Goal: Answer question/provide support: Share knowledge or assist other users

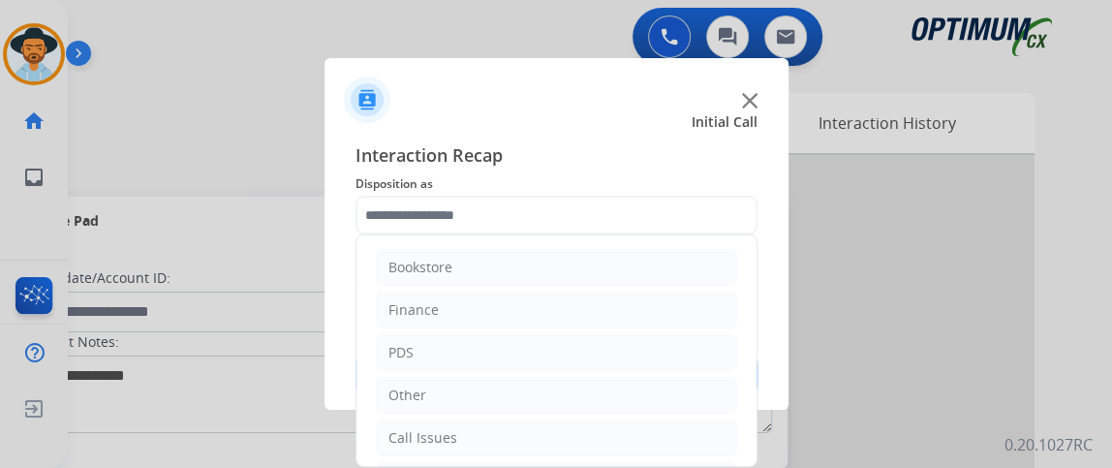
scroll to position [127, 0]
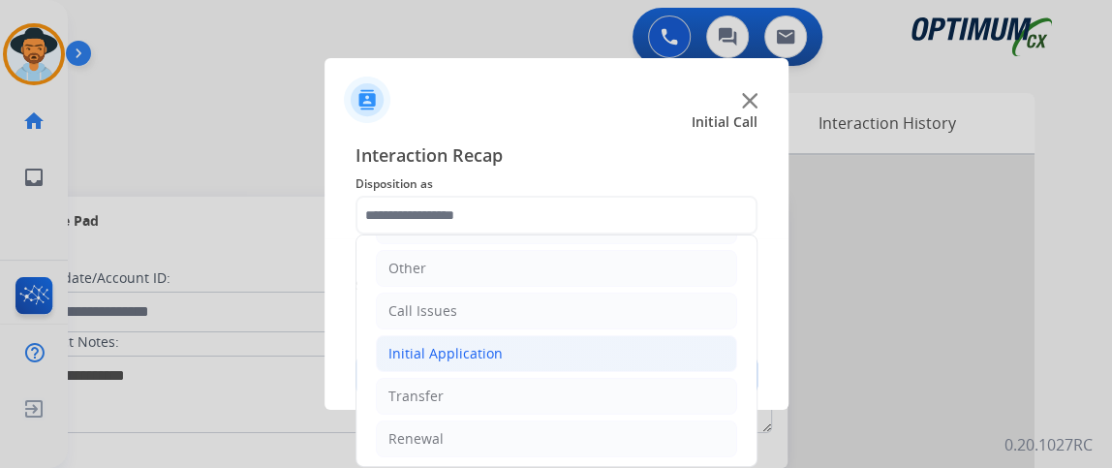
click at [667, 360] on li "Initial Application" at bounding box center [556, 353] width 361 height 37
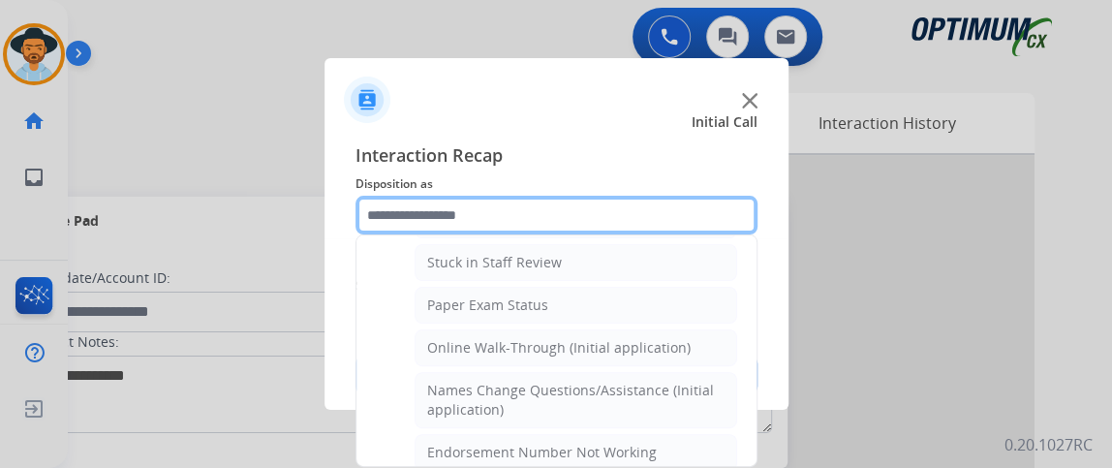
scroll to position [321, 0]
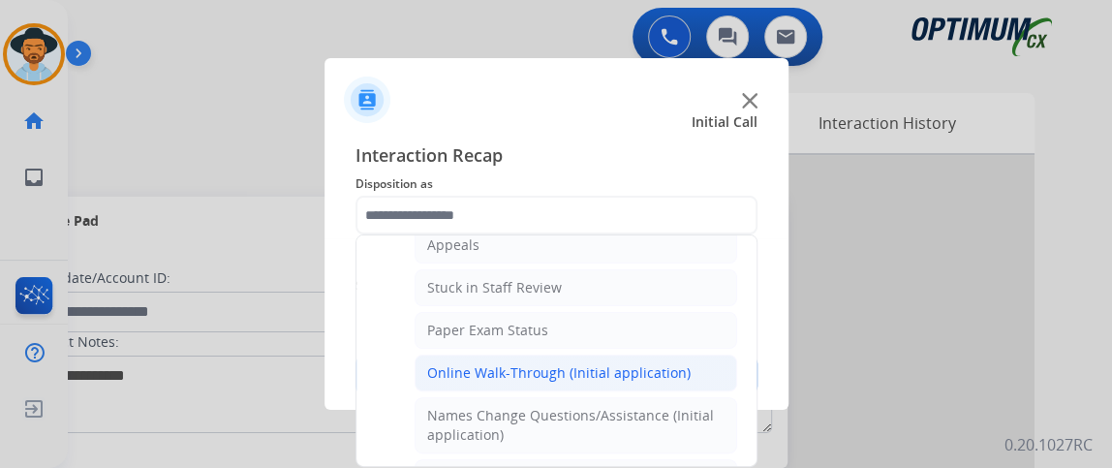
click at [691, 362] on li "Online Walk-Through (Initial application)" at bounding box center [576, 372] width 323 height 37
type input "**********"
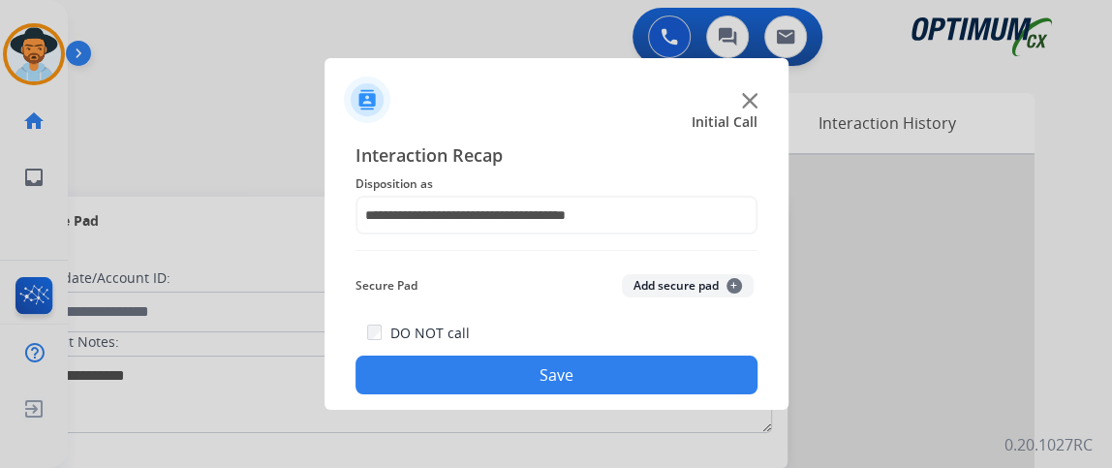
click at [690, 363] on button "Save" at bounding box center [556, 374] width 402 height 39
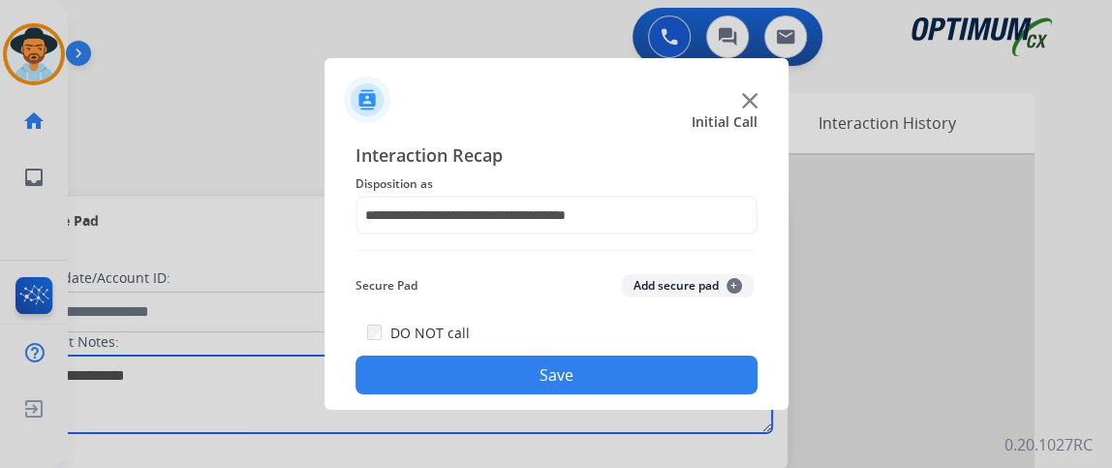
click at [691, 363] on textarea at bounding box center [398, 393] width 748 height 77
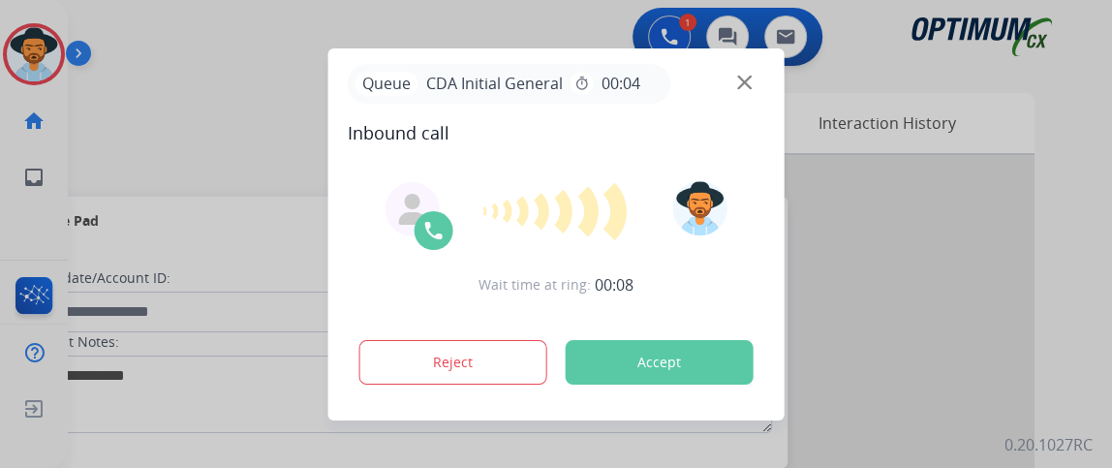
click at [733, 77] on div "Queue CDA Initial General timer 00:04" at bounding box center [556, 84] width 417 height 40
click at [732, 77] on div "Queue CDA Initial General timer 00:04" at bounding box center [556, 84] width 417 height 40
click at [741, 78] on img at bounding box center [744, 82] width 15 height 15
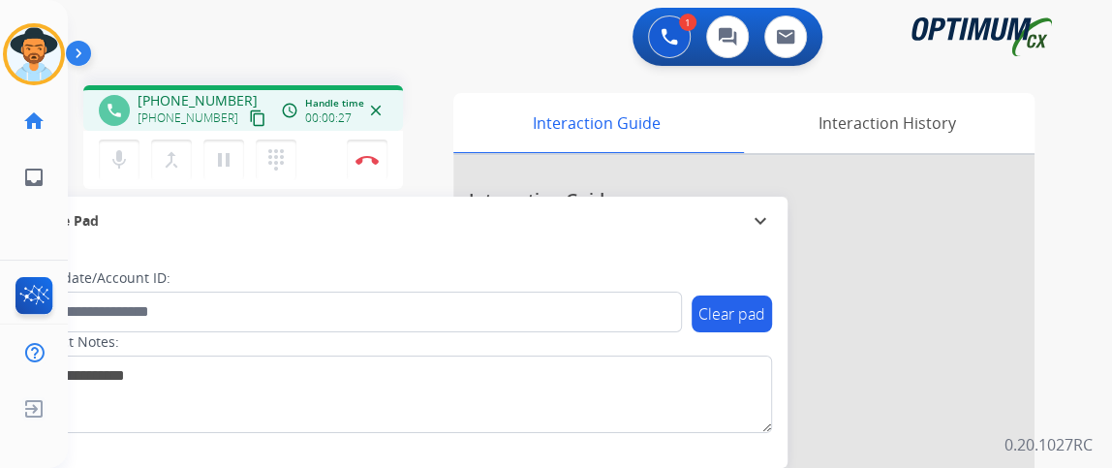
click at [249, 120] on mat-icon "content_copy" at bounding box center [257, 117] width 17 height 17
click at [118, 159] on mat-icon "mic" at bounding box center [119, 159] width 23 height 23
click at [118, 159] on mat-icon "mic_off" at bounding box center [119, 159] width 23 height 23
click at [124, 163] on mat-icon "mic" at bounding box center [119, 159] width 23 height 23
click at [122, 165] on mat-icon "mic_off" at bounding box center [119, 159] width 23 height 23
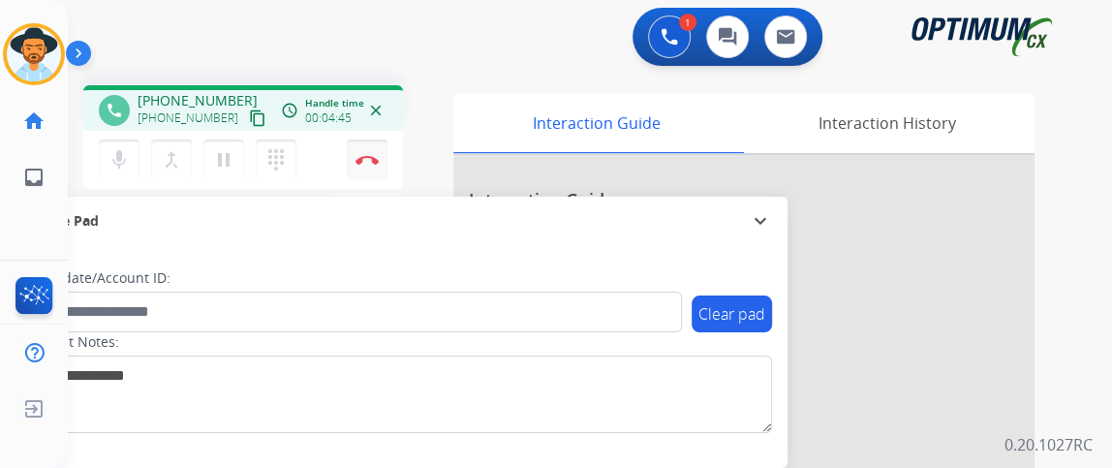
click at [377, 171] on button "Disconnect" at bounding box center [367, 159] width 41 height 41
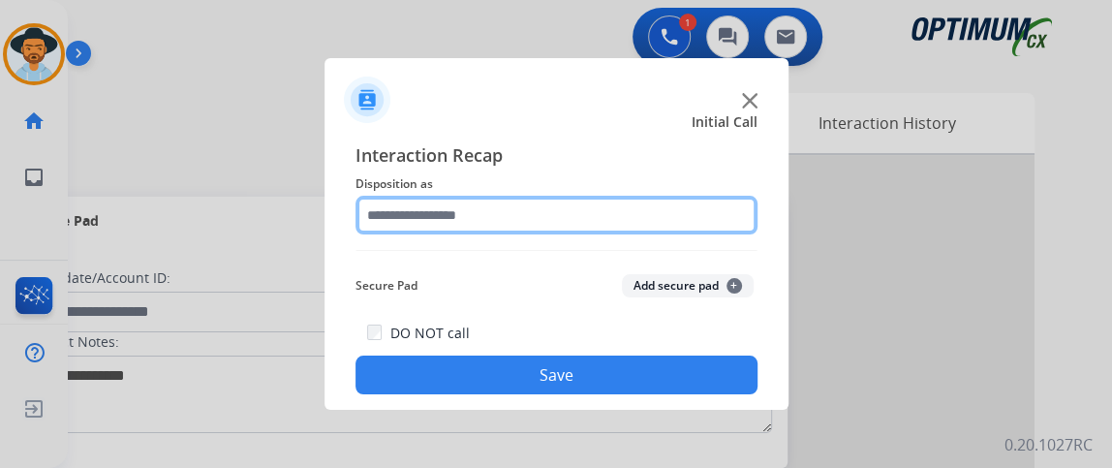
click at [489, 216] on input "text" at bounding box center [556, 215] width 402 height 39
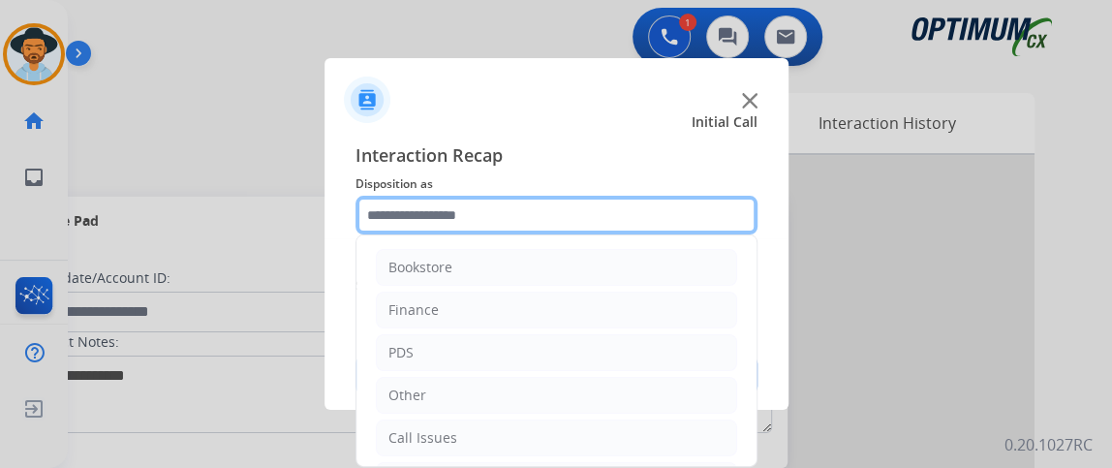
scroll to position [127, 0]
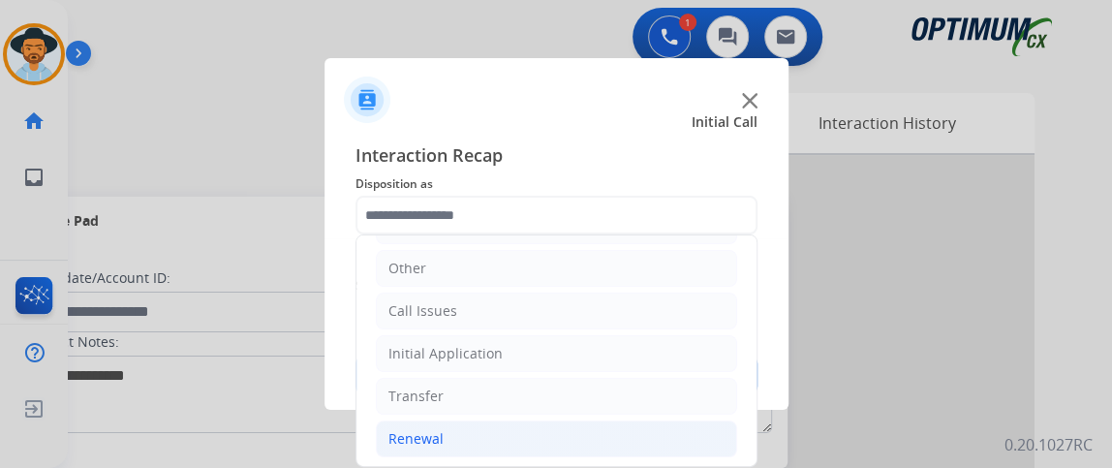
click at [577, 450] on li "Renewal" at bounding box center [556, 438] width 361 height 37
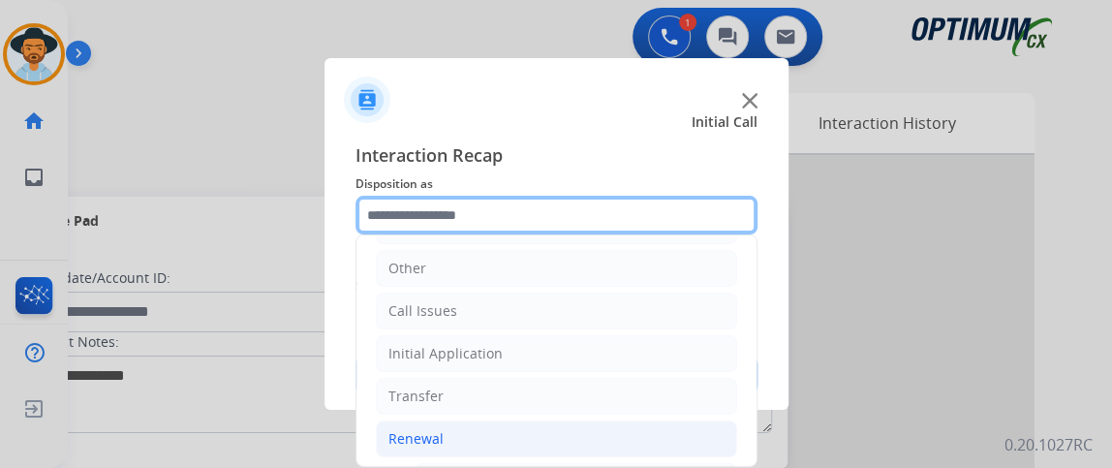
scroll to position [531, 0]
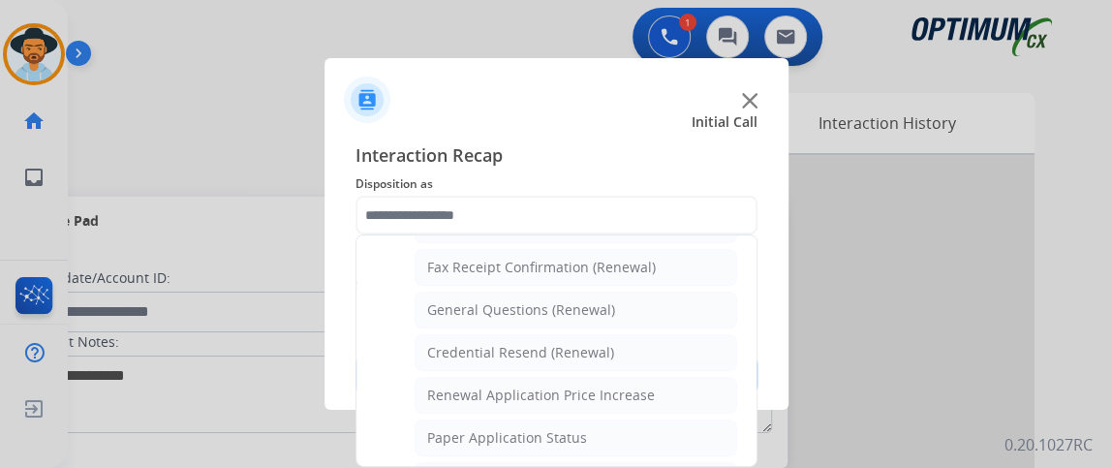
click at [654, 322] on ul "Names Change Questions/Assistance (Renewal) Extend Deadline (Renewal) Applicati…" at bounding box center [556, 364] width 361 height 610
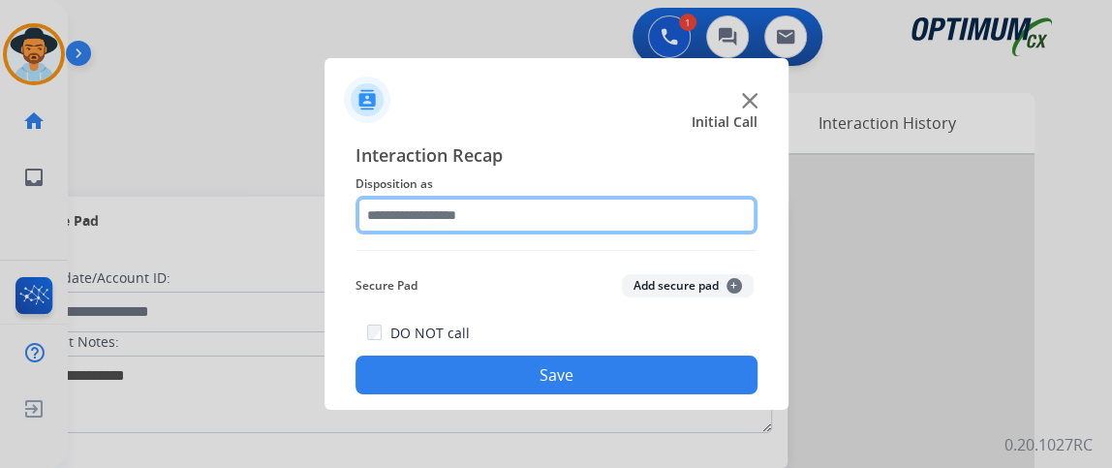
click at [614, 215] on input "text" at bounding box center [556, 215] width 402 height 39
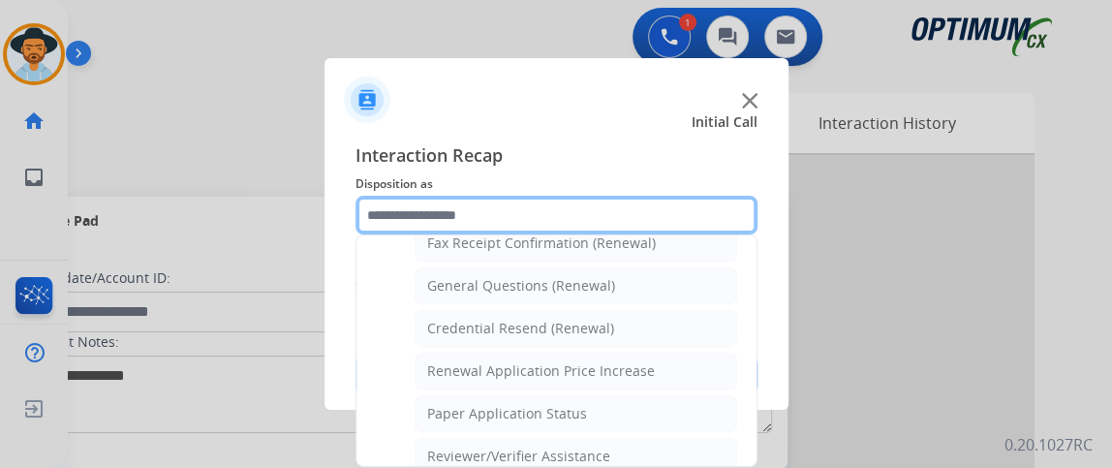
scroll to position [621, 0]
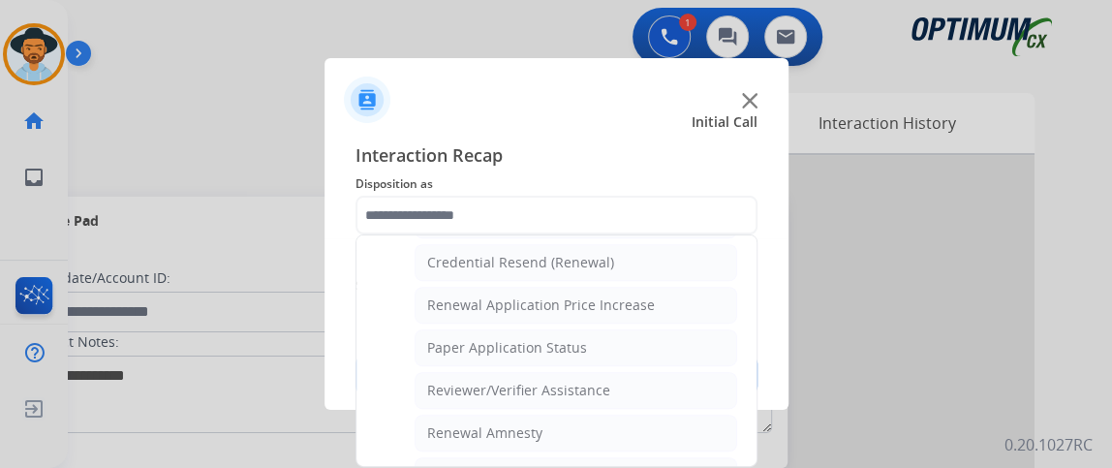
click at [734, 415] on ul "Bookstore Finance PDS Other Call Issues Initial Application Transfer Renewal Na…" at bounding box center [556, 104] width 400 height 978
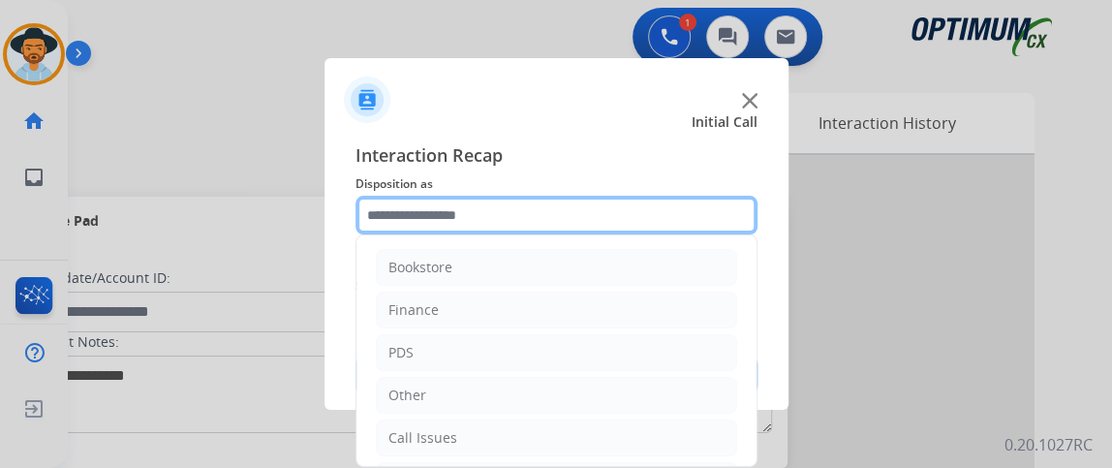
click at [706, 230] on input "text" at bounding box center [556, 215] width 402 height 39
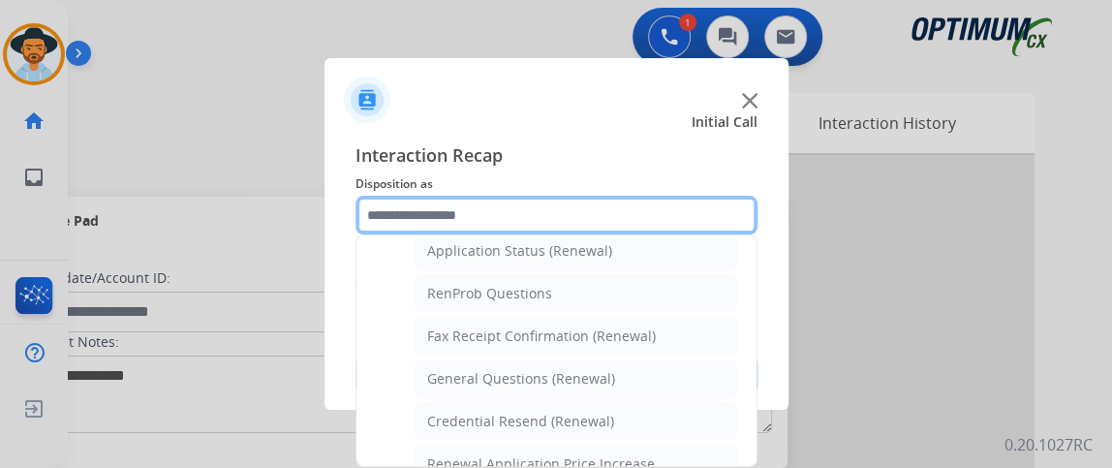
scroll to position [470, 0]
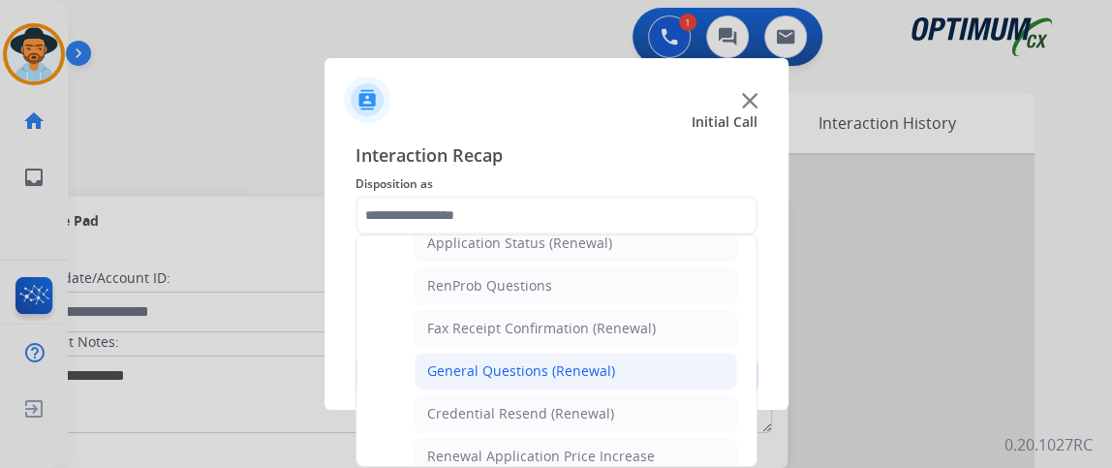
click at [691, 370] on li "General Questions (Renewal)" at bounding box center [576, 371] width 323 height 37
type input "**********"
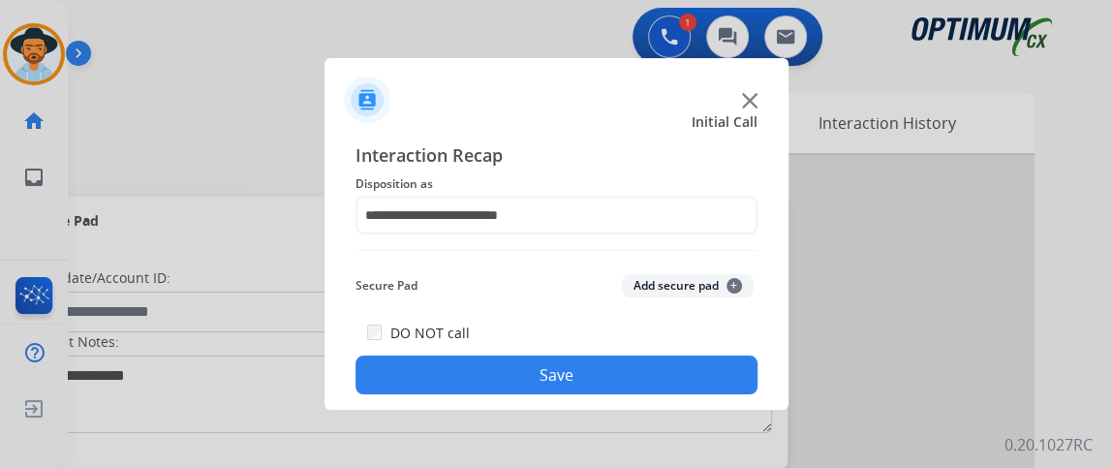
click at [684, 373] on button "Save" at bounding box center [556, 374] width 402 height 39
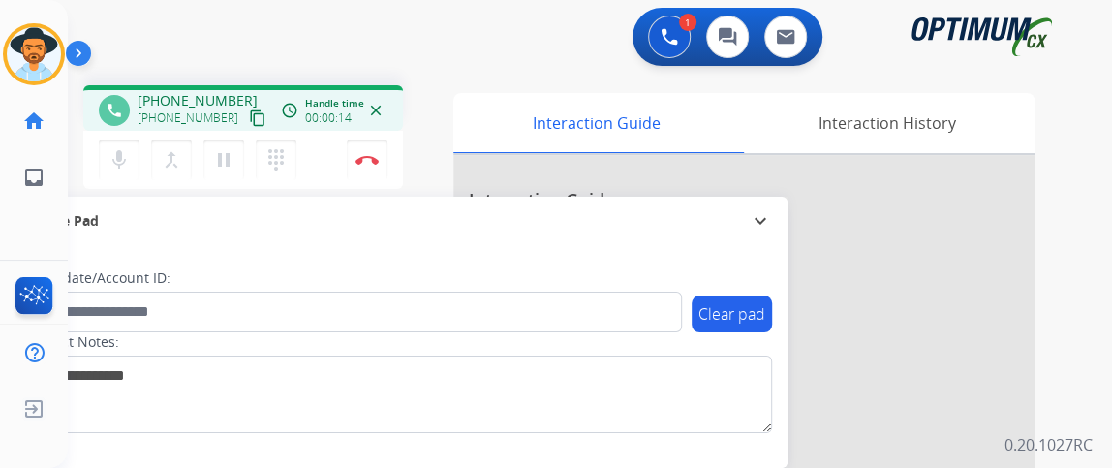
click at [249, 115] on mat-icon "content_copy" at bounding box center [257, 117] width 17 height 17
click at [355, 151] on button "Disconnect" at bounding box center [367, 159] width 41 height 41
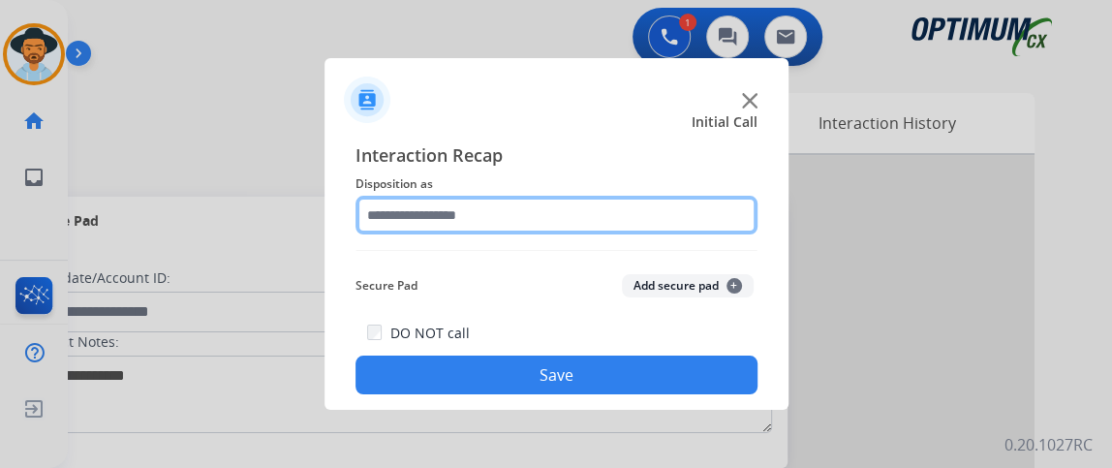
click at [528, 218] on input "text" at bounding box center [556, 215] width 402 height 39
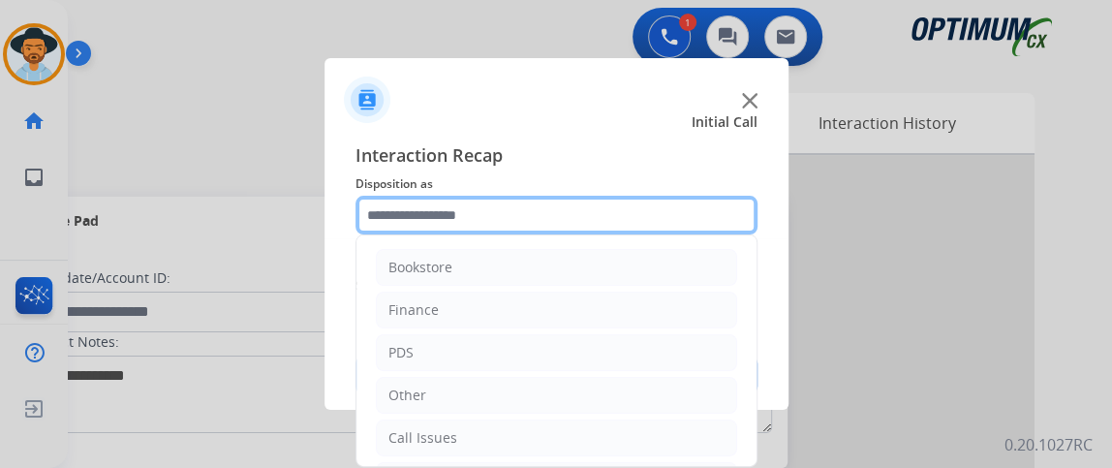
scroll to position [127, 0]
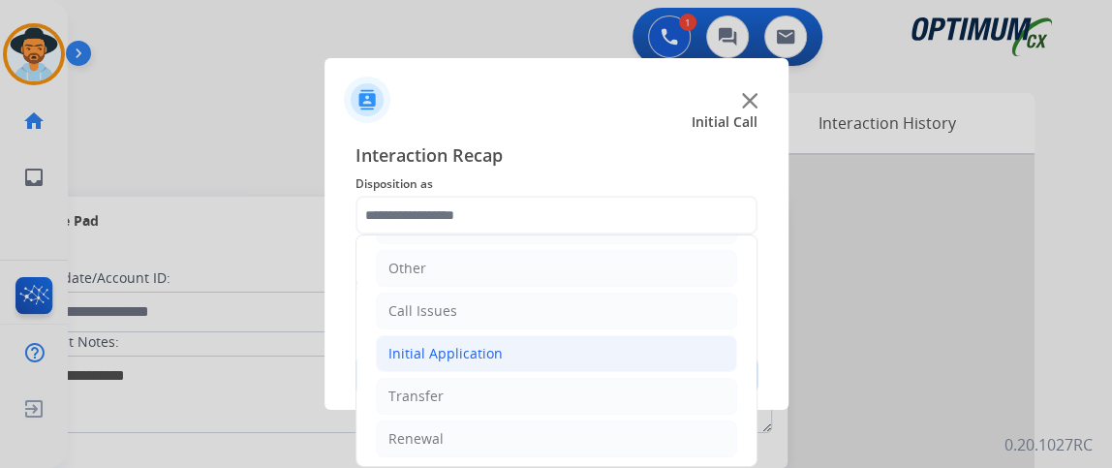
click at [605, 342] on li "Initial Application" at bounding box center [556, 353] width 361 height 37
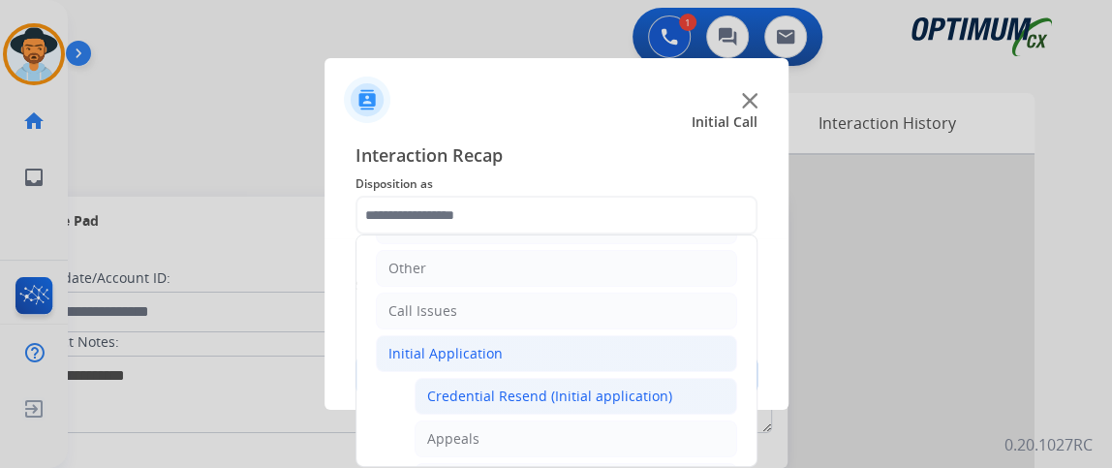
click at [605, 378] on li "Credential Resend (Initial application)" at bounding box center [576, 396] width 323 height 37
type input "**********"
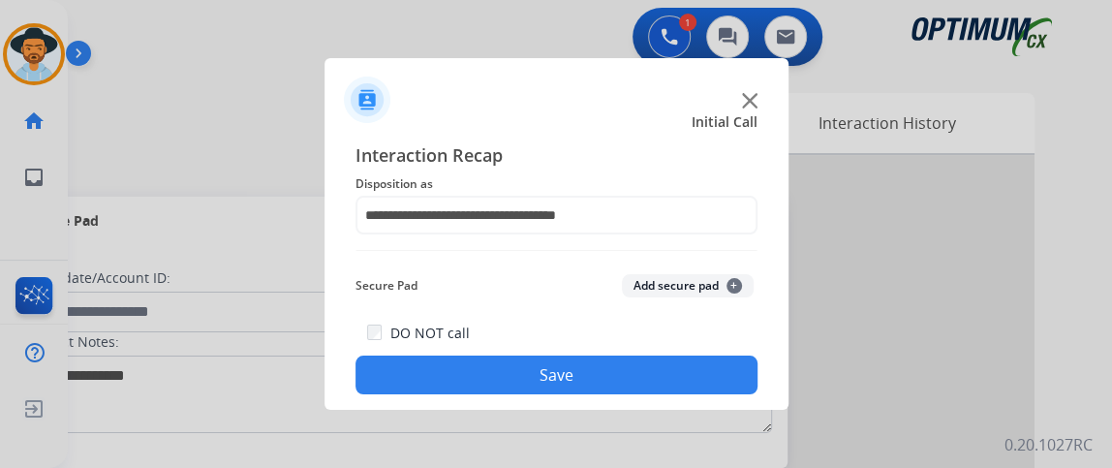
click at [605, 378] on button "Save" at bounding box center [556, 374] width 402 height 39
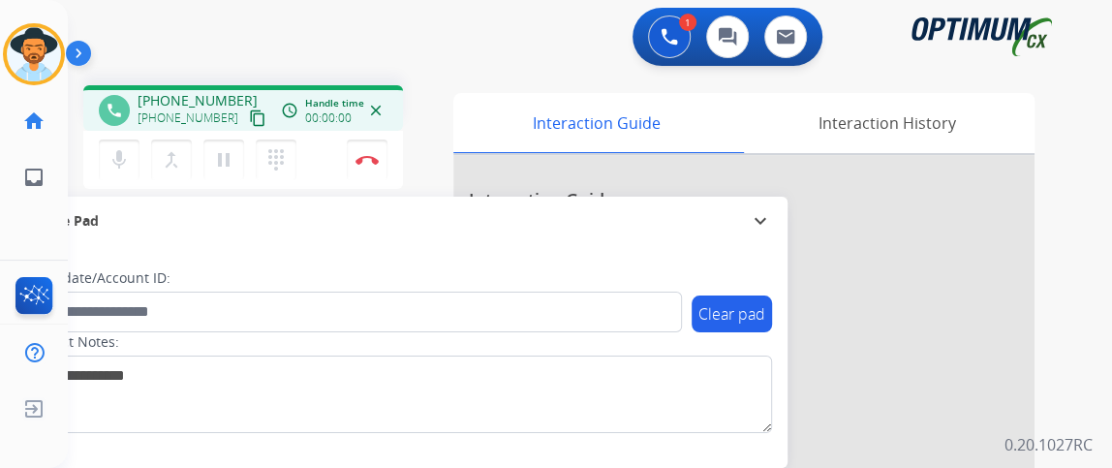
click at [249, 110] on mat-icon "content_copy" at bounding box center [257, 117] width 17 height 17
click at [126, 164] on mat-icon "mic" at bounding box center [119, 159] width 23 height 23
click at [118, 149] on mat-icon "mic_off" at bounding box center [119, 159] width 23 height 23
click at [367, 153] on button "Disconnect" at bounding box center [367, 159] width 41 height 41
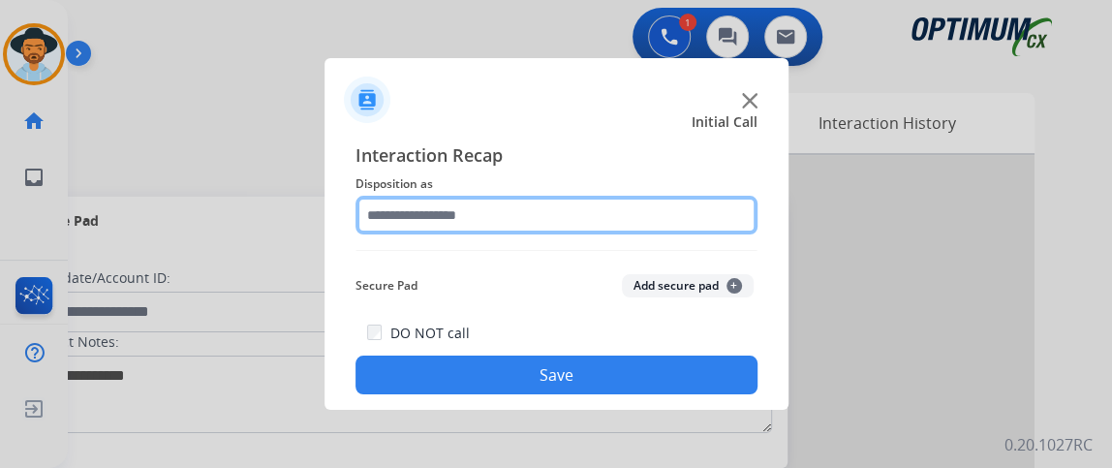
click at [604, 202] on input "text" at bounding box center [556, 215] width 402 height 39
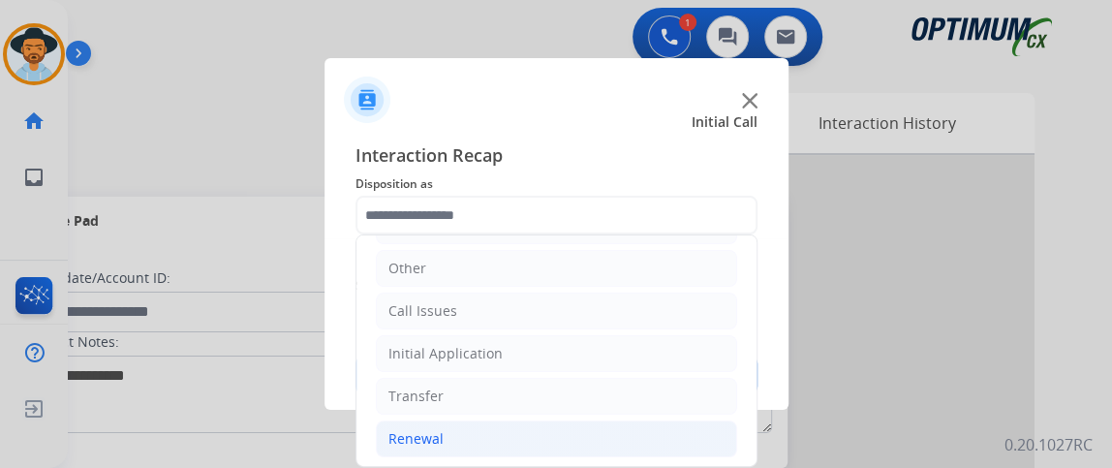
click at [654, 420] on li "Renewal" at bounding box center [556, 438] width 361 height 37
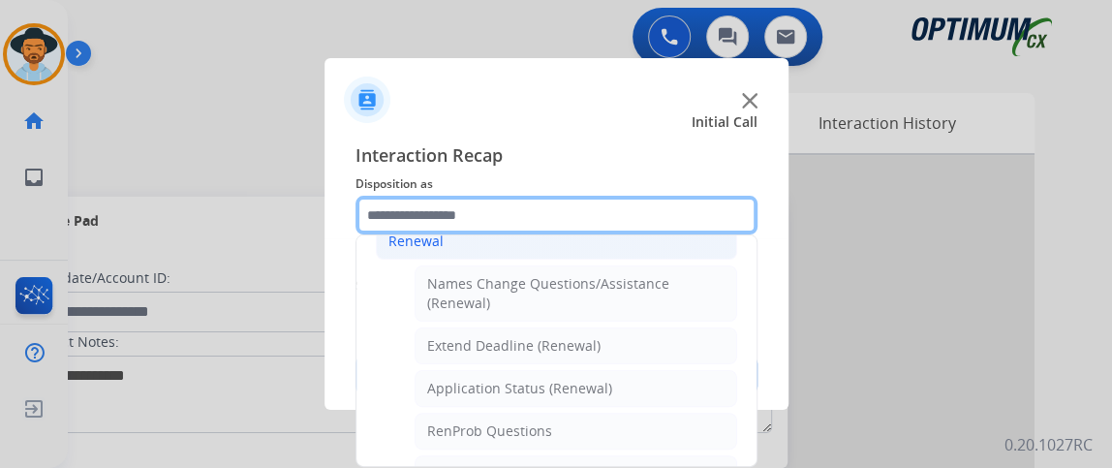
scroll to position [372, 0]
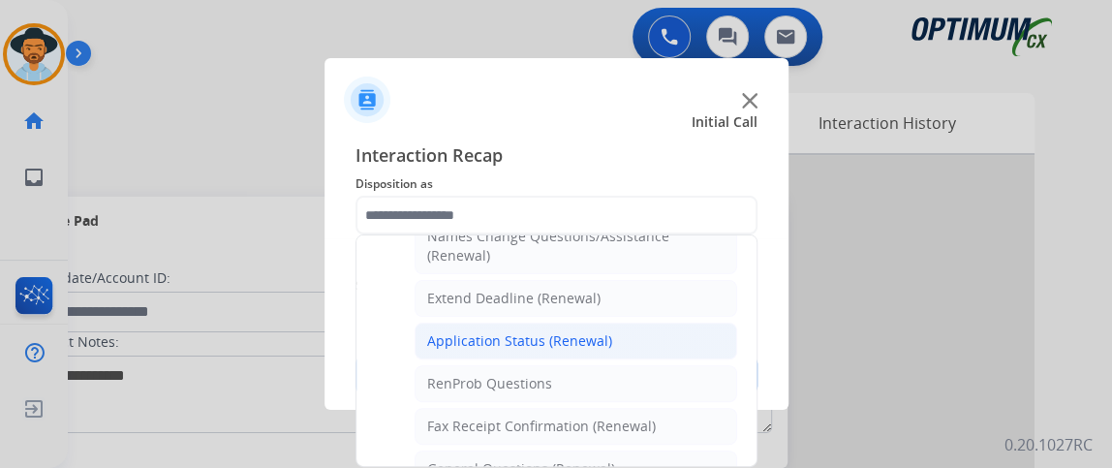
click at [664, 337] on li "Application Status (Renewal)" at bounding box center [576, 341] width 323 height 37
type input "**********"
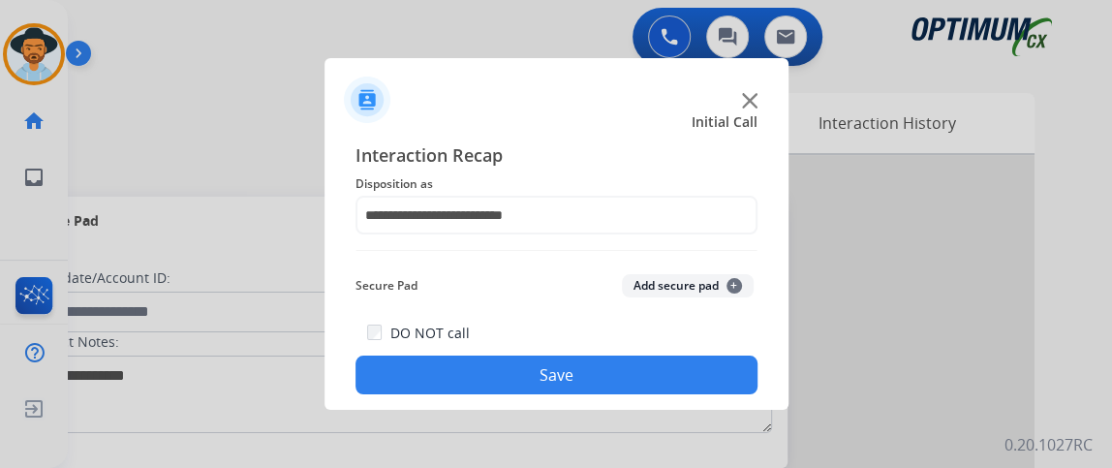
click at [651, 356] on button "Save" at bounding box center [556, 374] width 402 height 39
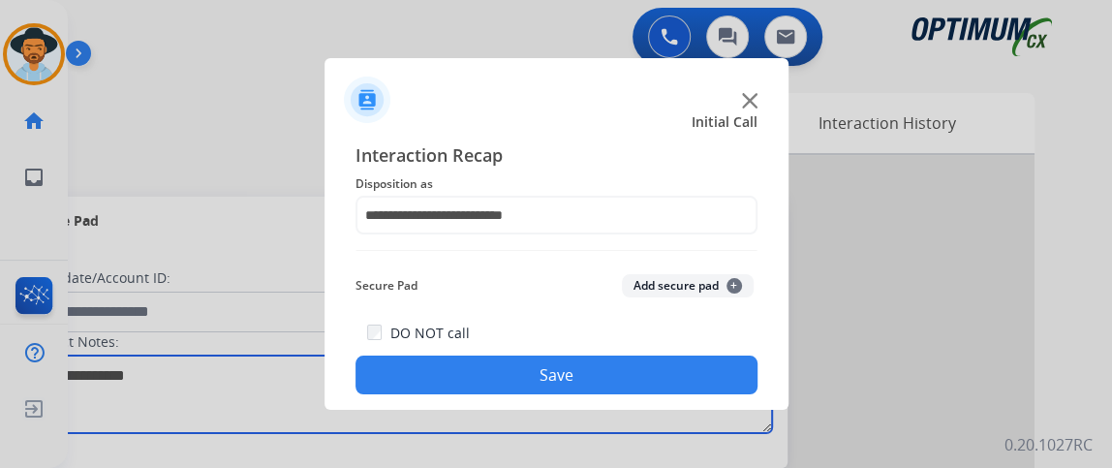
click at [651, 356] on textarea at bounding box center [398, 393] width 748 height 77
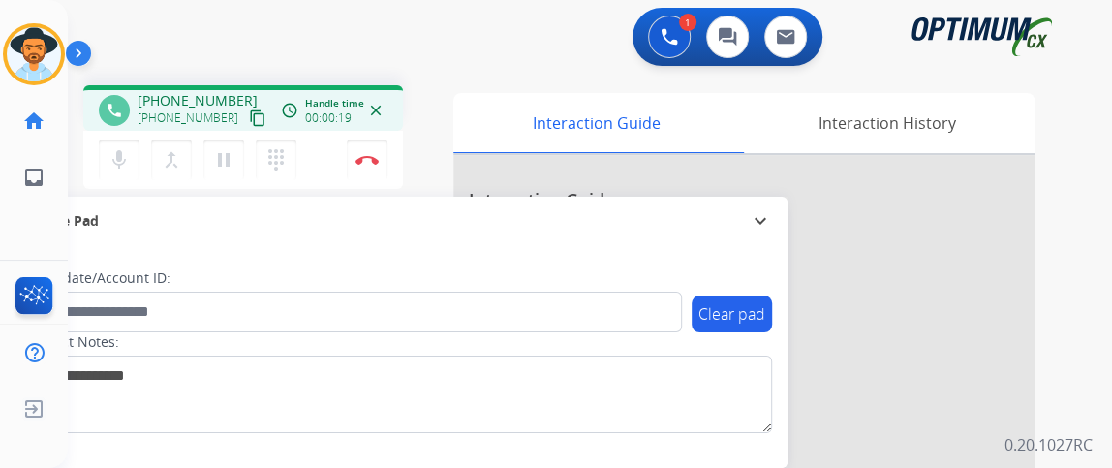
click at [234, 107] on div "[PHONE_NUMBER] content_copy" at bounding box center [204, 118] width 132 height 23
click at [364, 151] on button "Disconnect" at bounding box center [367, 159] width 41 height 41
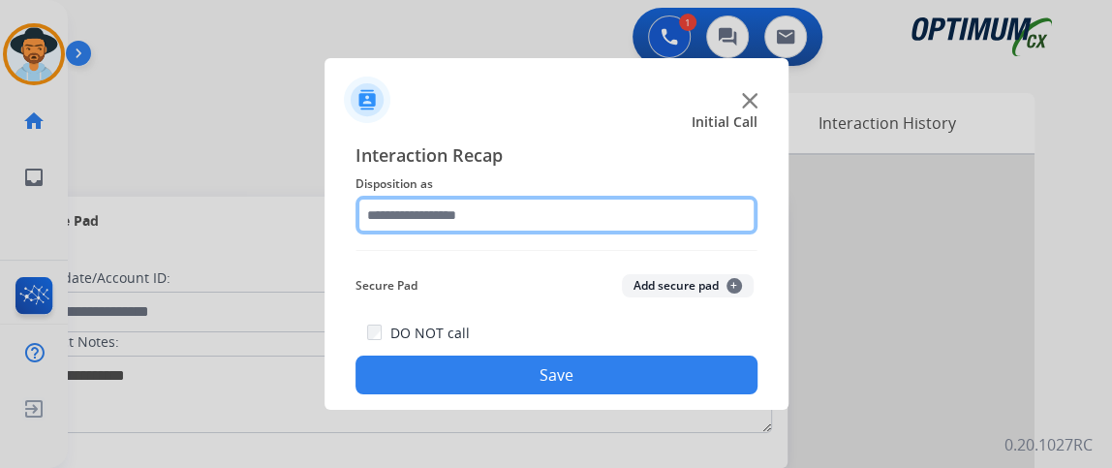
click at [635, 215] on input "text" at bounding box center [556, 215] width 402 height 39
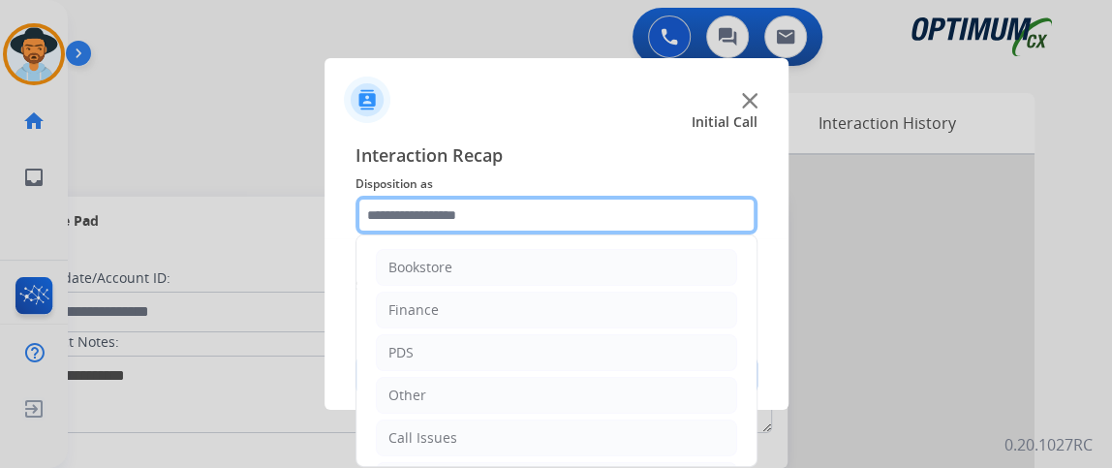
scroll to position [127, 0]
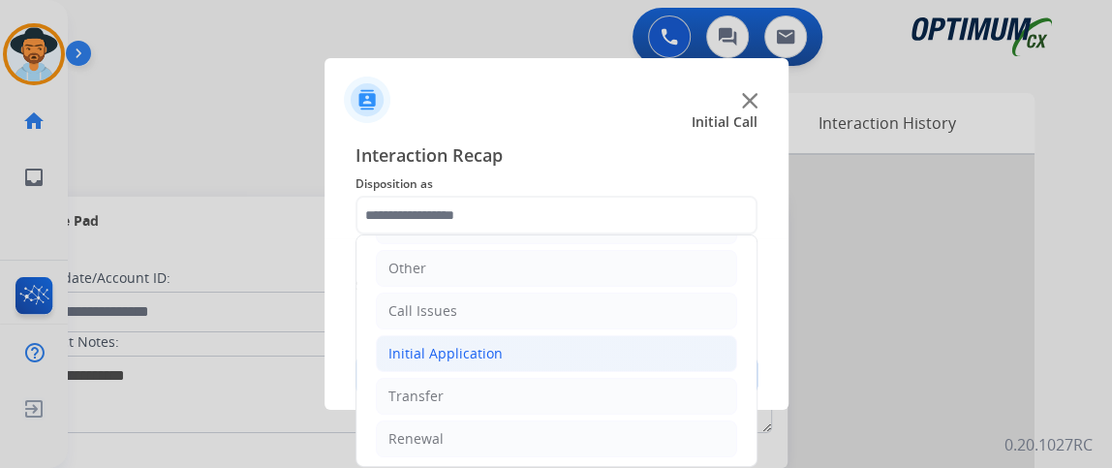
click at [602, 357] on li "Initial Application" at bounding box center [556, 353] width 361 height 37
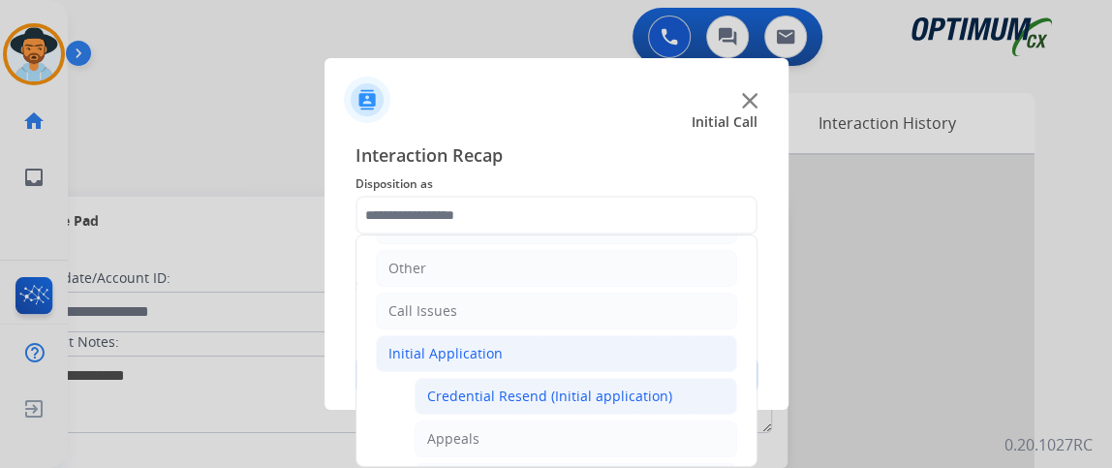
click at [602, 386] on div "Credential Resend (Initial application)" at bounding box center [549, 395] width 245 height 19
type input "**********"
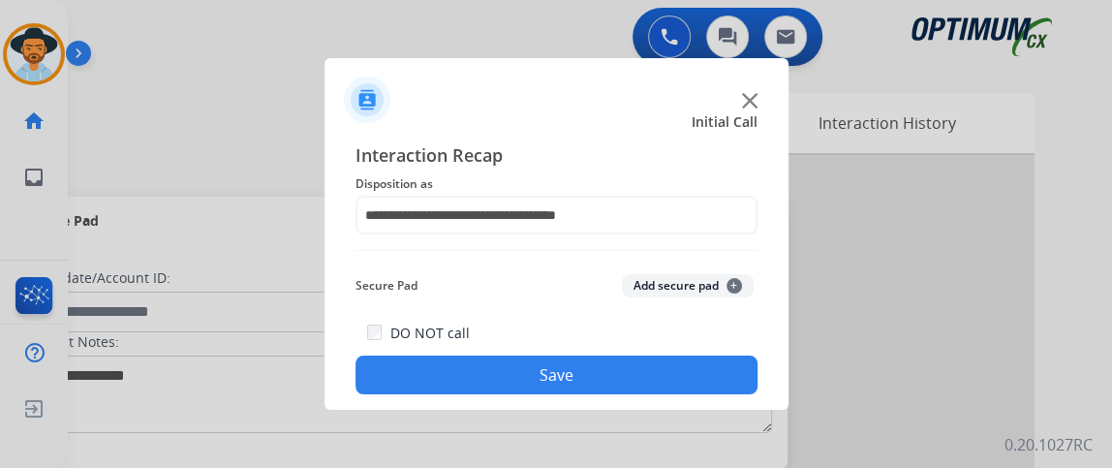
click at [602, 386] on button "Save" at bounding box center [556, 374] width 402 height 39
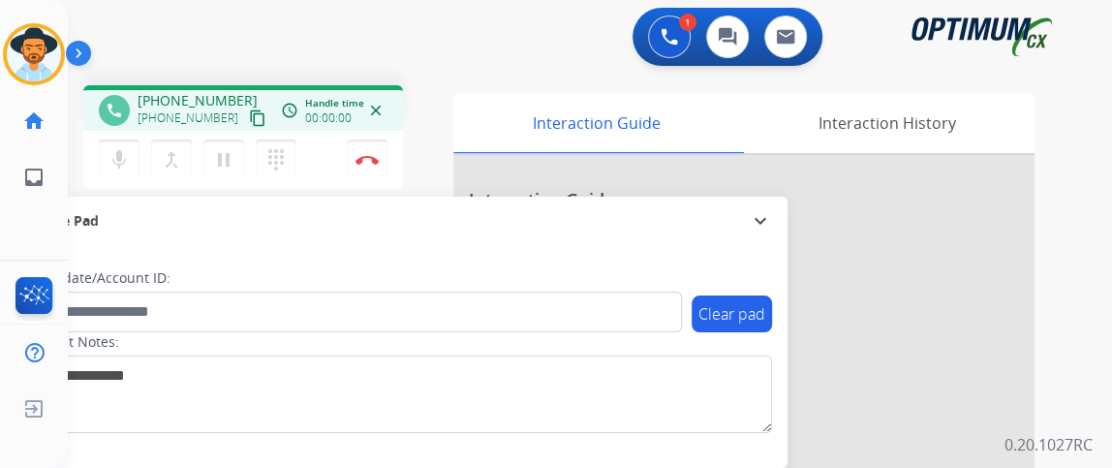
click at [249, 122] on mat-icon "content_copy" at bounding box center [257, 117] width 17 height 17
click at [122, 139] on div "mic Mute merge_type Bridge pause Hold dialpad Dialpad" at bounding box center [203, 159] width 209 height 41
click at [124, 139] on div "mic Mute merge_type Bridge pause Hold dialpad Dialpad" at bounding box center [203, 159] width 209 height 41
click at [123, 150] on mat-icon "mic" at bounding box center [119, 159] width 23 height 23
click at [122, 175] on button "mic_off Mute" at bounding box center [119, 159] width 41 height 41
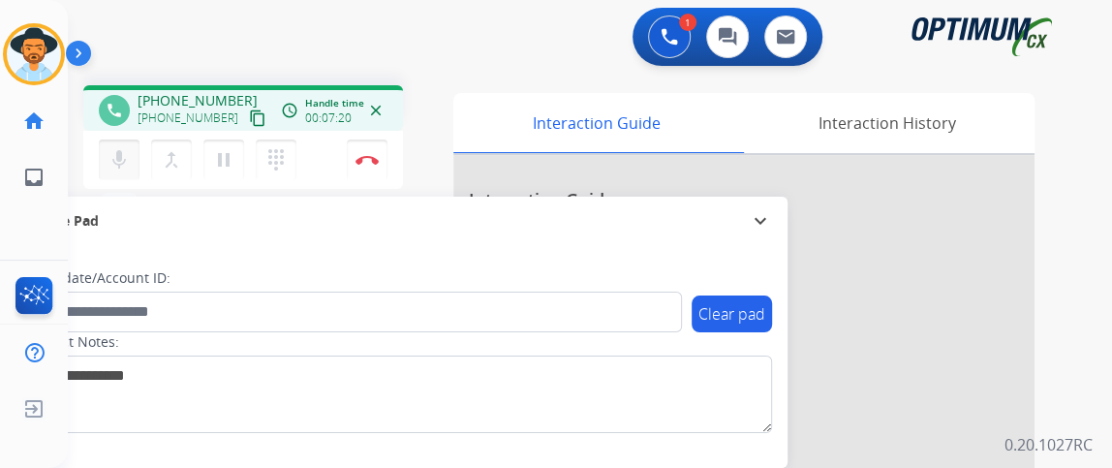
click at [134, 142] on button "mic Mute" at bounding box center [119, 159] width 41 height 41
click at [109, 151] on mat-icon "mic_off" at bounding box center [119, 159] width 23 height 23
click at [110, 151] on mat-icon "mic" at bounding box center [119, 159] width 23 height 23
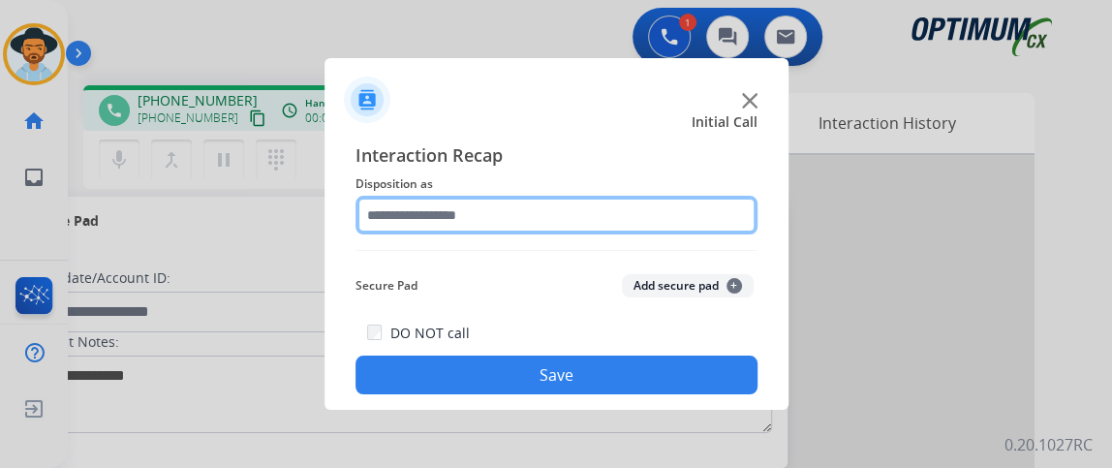
click at [432, 229] on input "text" at bounding box center [556, 215] width 402 height 39
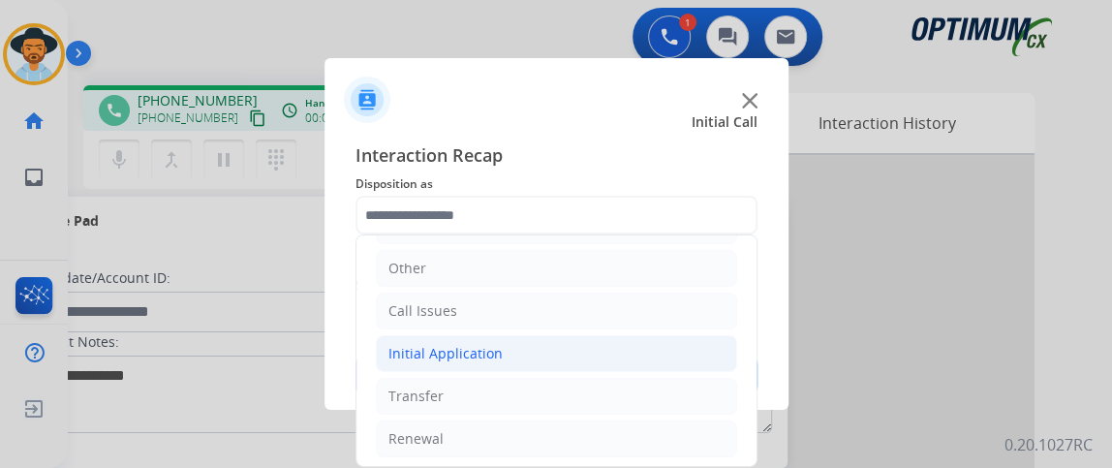
click at [650, 350] on li "Initial Application" at bounding box center [556, 353] width 361 height 37
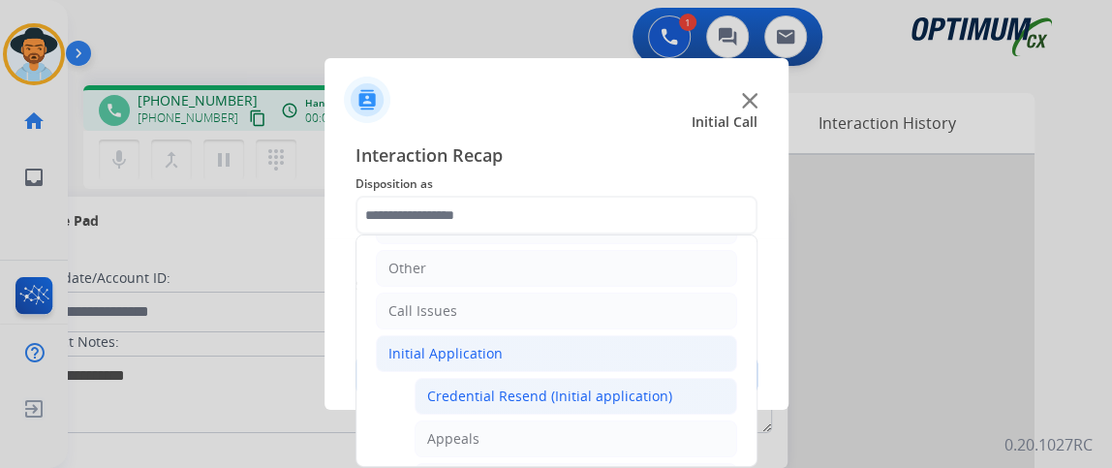
click at [639, 378] on li "Credential Resend (Initial application)" at bounding box center [576, 396] width 323 height 37
type input "**********"
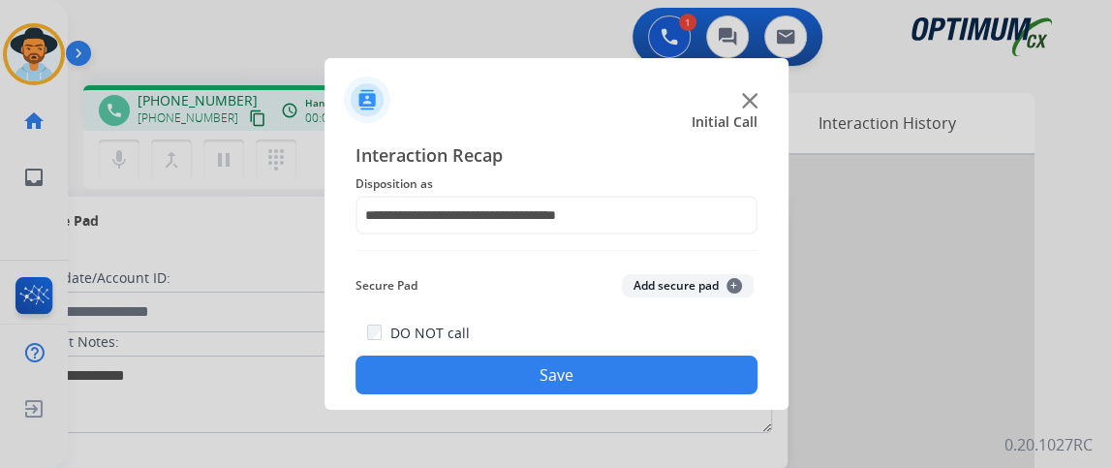
click at [637, 385] on button "Save" at bounding box center [556, 374] width 402 height 39
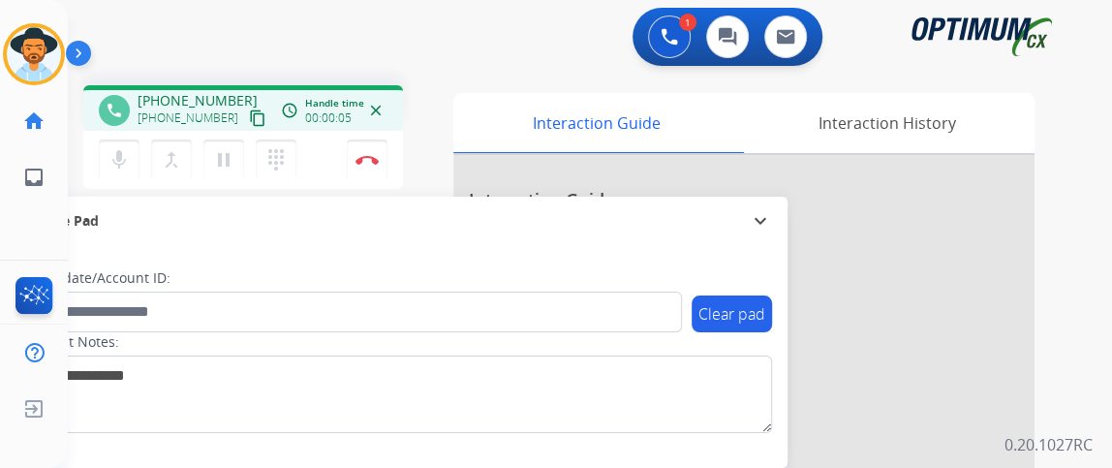
click at [249, 113] on mat-icon "content_copy" at bounding box center [257, 117] width 17 height 17
click at [117, 158] on mat-icon "mic" at bounding box center [119, 159] width 23 height 23
click at [1089, 213] on div "1 Voice Interactions 0 Chat Interactions 0 Email Interactions phone [PHONE_NUMB…" at bounding box center [590, 234] width 1044 height 468
click at [131, 143] on button "mic_off Mute" at bounding box center [119, 159] width 41 height 41
click at [2, 239] on div "Gilce Busy Edit Avatar Agent: [PERSON_NAME] Profile: NH_Bilingual home Home Hom…" at bounding box center [34, 234] width 68 height 468
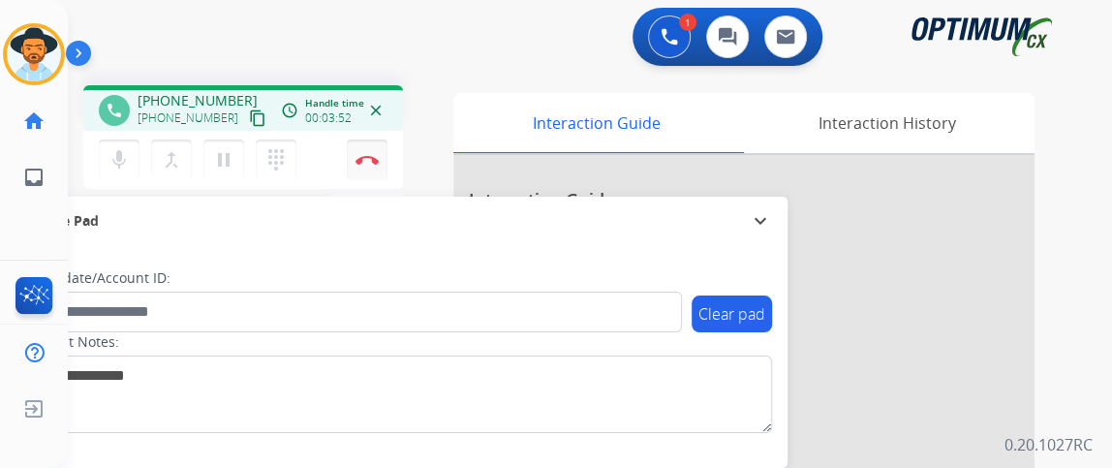
click at [372, 157] on img at bounding box center [366, 160] width 23 height 10
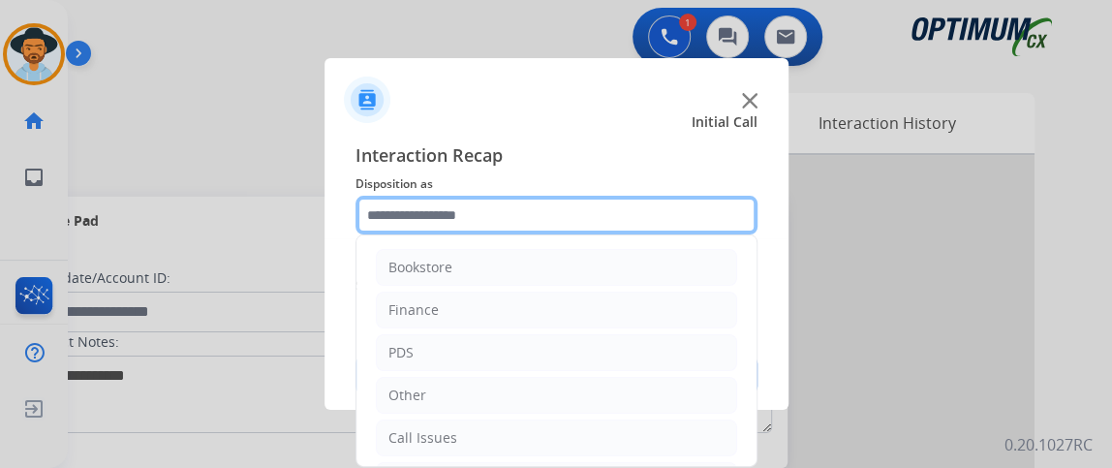
click at [547, 232] on input "text" at bounding box center [556, 215] width 402 height 39
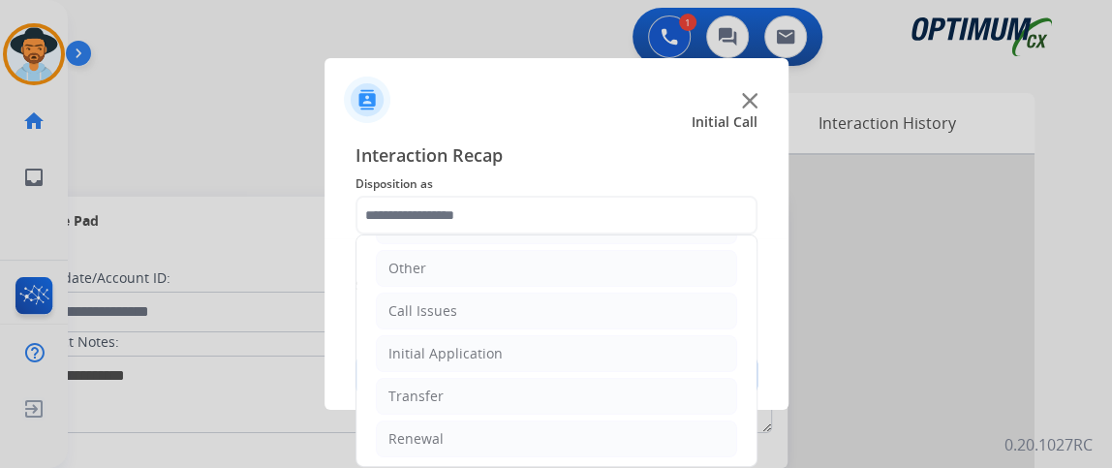
scroll to position [50, 0]
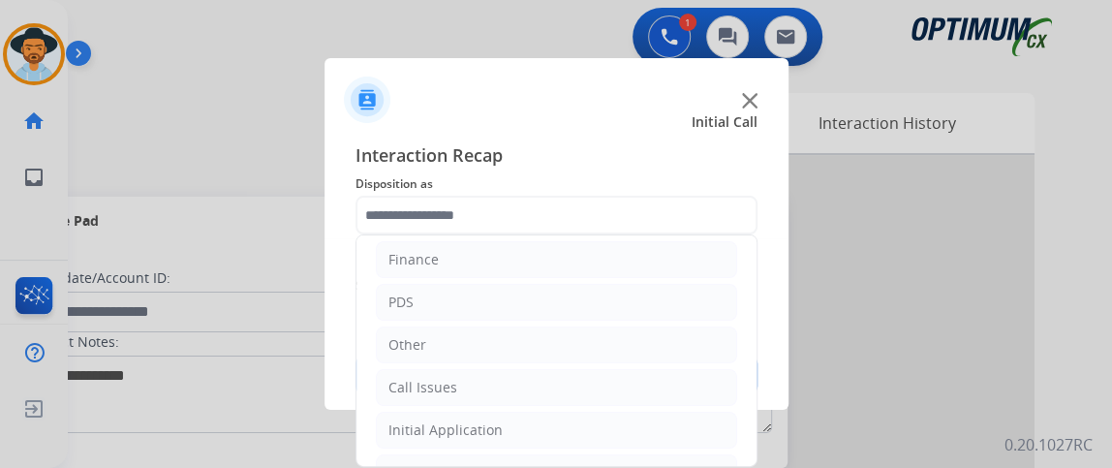
click at [755, 328] on div "Bookstore Finance PDS Other Call Issues Initial Application Transfer Renewal" at bounding box center [556, 350] width 402 height 232
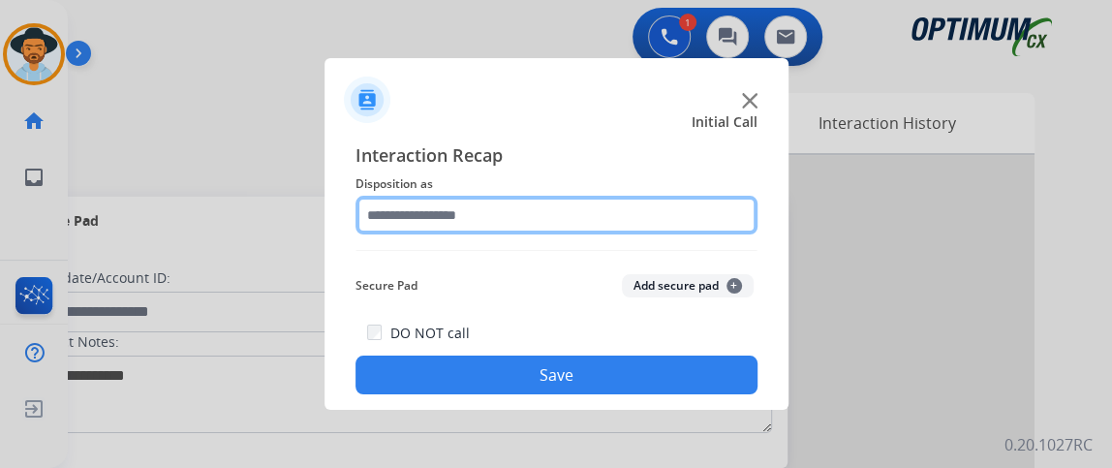
click at [593, 198] on input "text" at bounding box center [556, 215] width 402 height 39
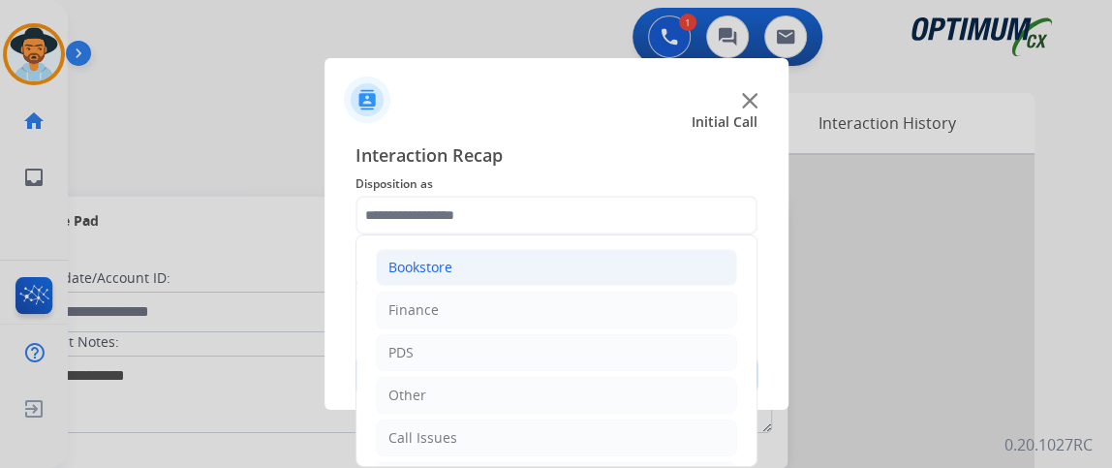
click at [690, 257] on li "Bookstore" at bounding box center [556, 267] width 361 height 37
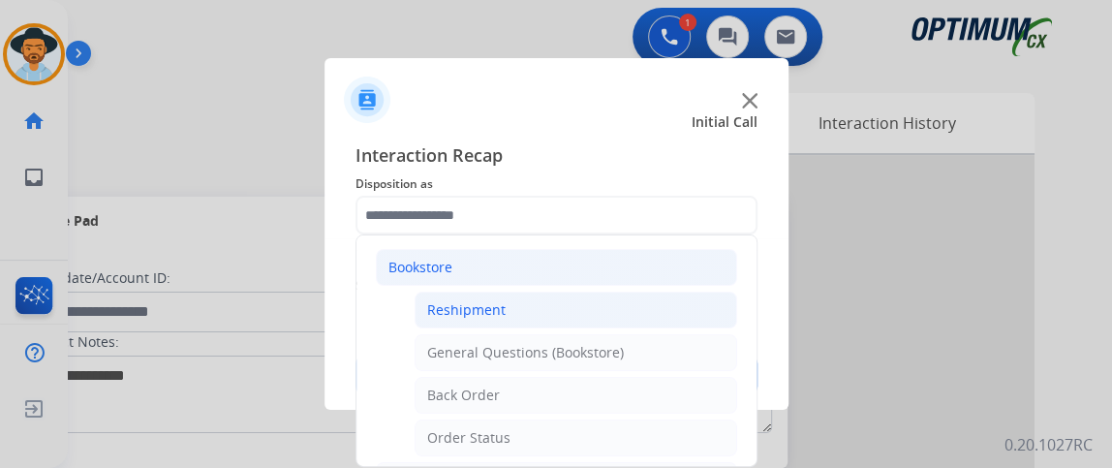
click at [678, 295] on li "Reshipment" at bounding box center [576, 310] width 323 height 37
type input "**********"
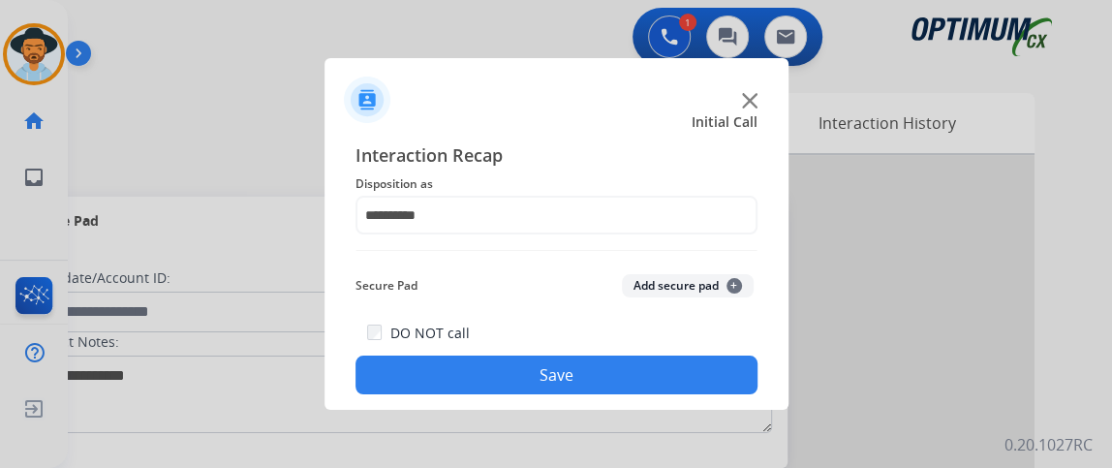
click at [662, 362] on button "Save" at bounding box center [556, 374] width 402 height 39
